Goal: Obtain resource: Obtain resource

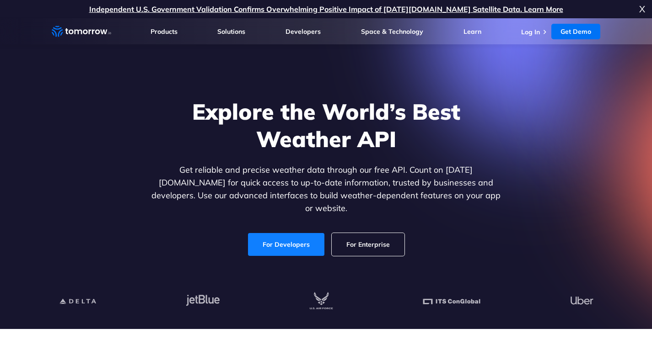
click at [276, 238] on link "For Developers" at bounding box center [286, 244] width 76 height 23
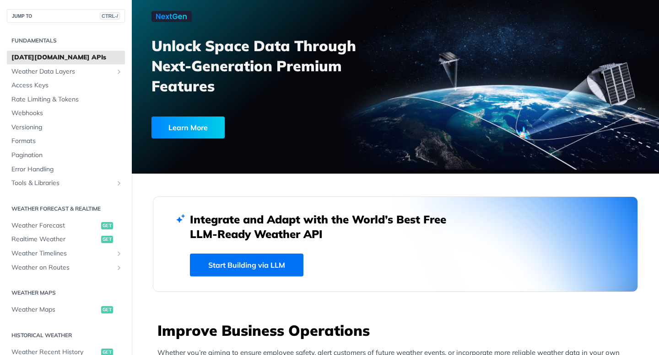
scroll to position [59, 0]
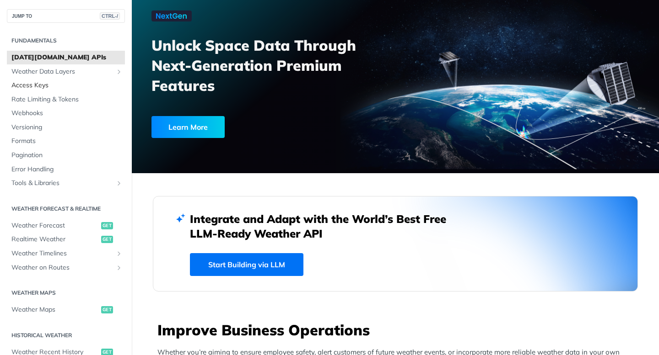
click at [45, 84] on span "Access Keys" at bounding box center [66, 85] width 111 height 9
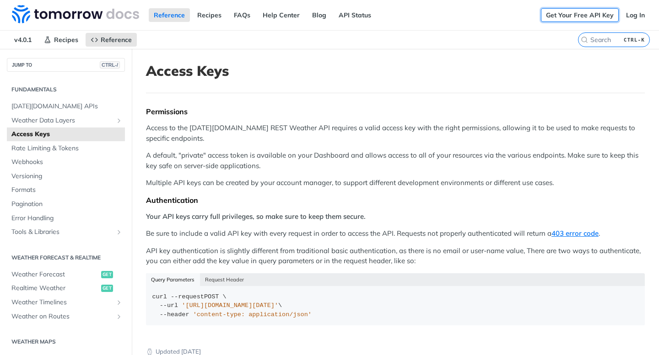
click at [563, 10] on link "Get Your Free API Key" at bounding box center [580, 15] width 78 height 14
